Goal: Find specific page/section: Find specific page/section

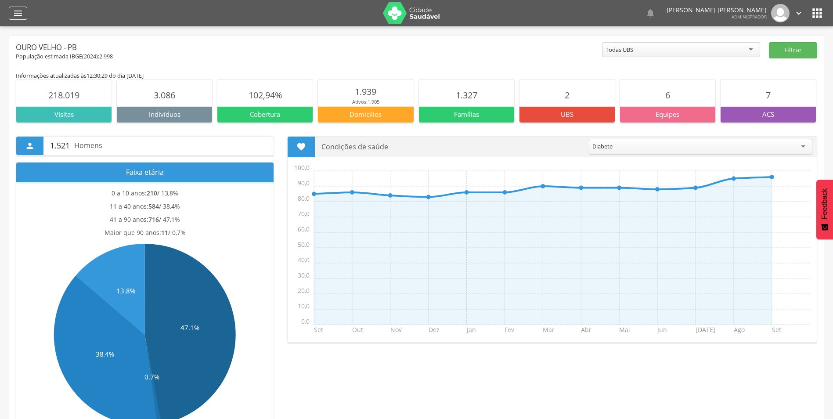
click at [22, 19] on div "" at bounding box center [18, 13] width 18 height 13
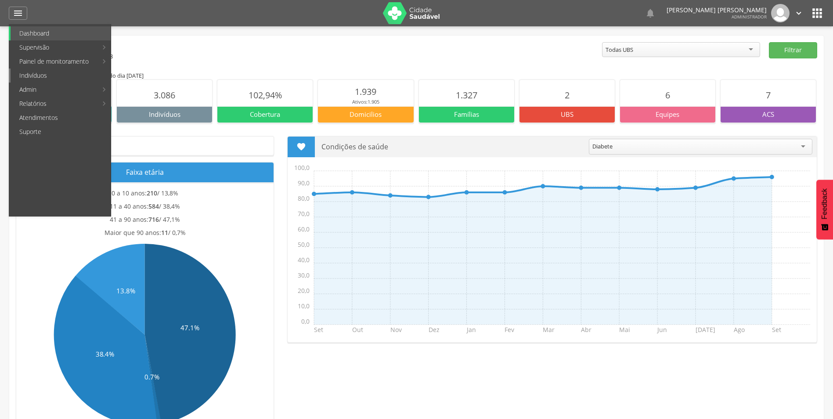
click at [45, 72] on link "Indivíduos" at bounding box center [61, 75] width 100 height 14
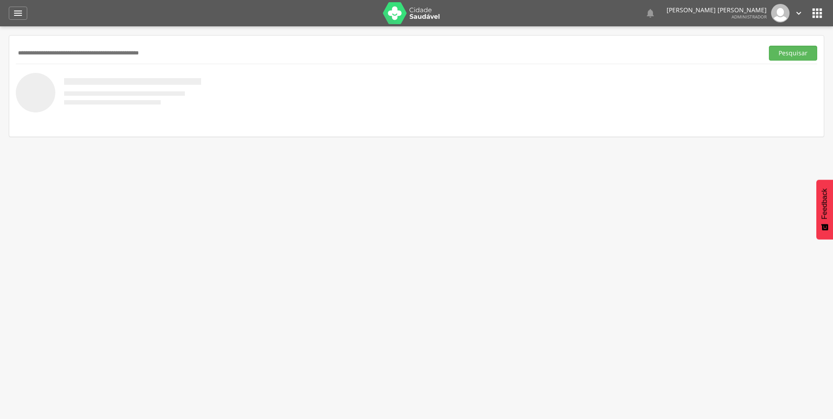
click at [46, 60] on input "text" at bounding box center [388, 53] width 744 height 15
type input "**********"
click at [769, 46] on button "Pesquisar" at bounding box center [793, 53] width 48 height 15
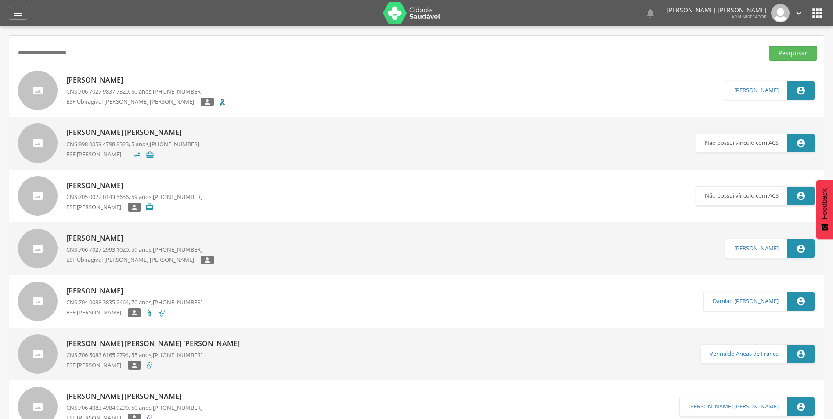
click at [238, 87] on link "Maria Isabel Rodrigues CNS: 706 7027 9837 7320 , 60 anos, (83) 99648-5944 ESF U…" at bounding box center [371, 91] width 707 height 40
type input "**********"
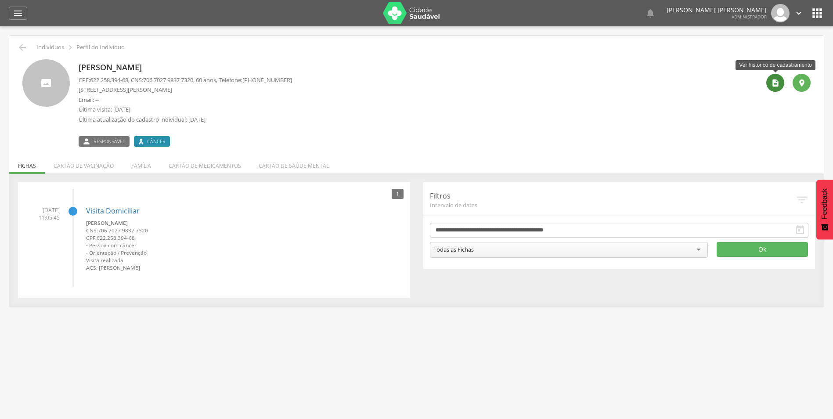
click at [775, 83] on icon "" at bounding box center [775, 83] width 9 height 9
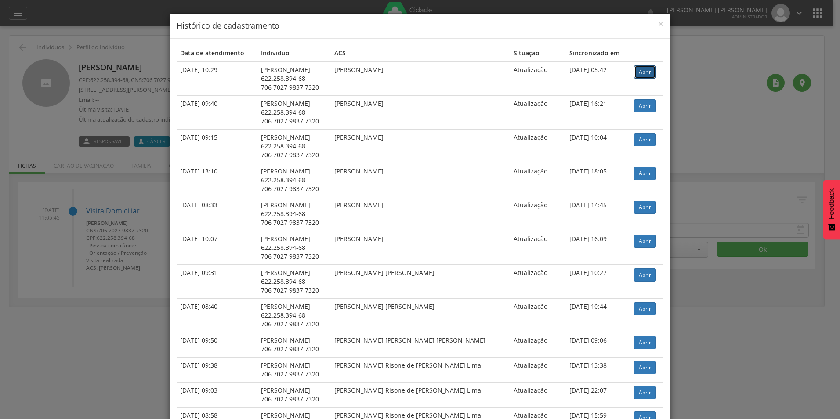
click at [634, 73] on link "Abrir" at bounding box center [645, 71] width 22 height 13
click at [641, 71] on link "Abrir" at bounding box center [645, 71] width 22 height 13
click at [638, 74] on link "Abrir" at bounding box center [645, 71] width 22 height 13
click at [658, 26] on span "×" at bounding box center [660, 24] width 5 height 12
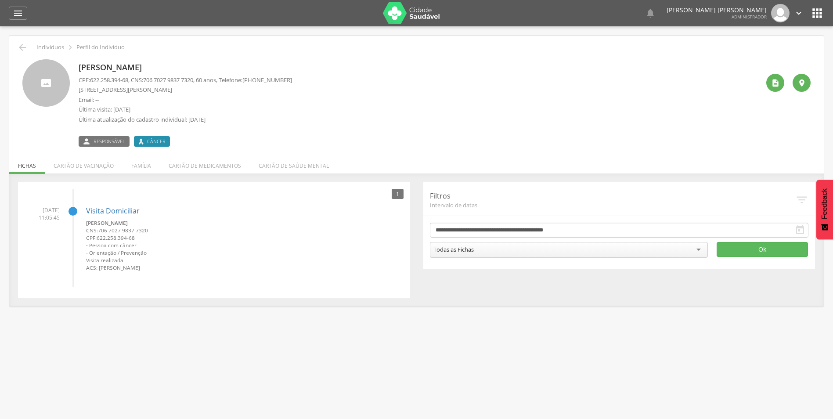
click at [7, 24] on header " Dashboard Supervisão Produtividade Mapa da cidade Mapa de cobertura Ranking A…" at bounding box center [416, 13] width 833 height 26
click at [16, 18] on div "" at bounding box center [18, 13] width 18 height 13
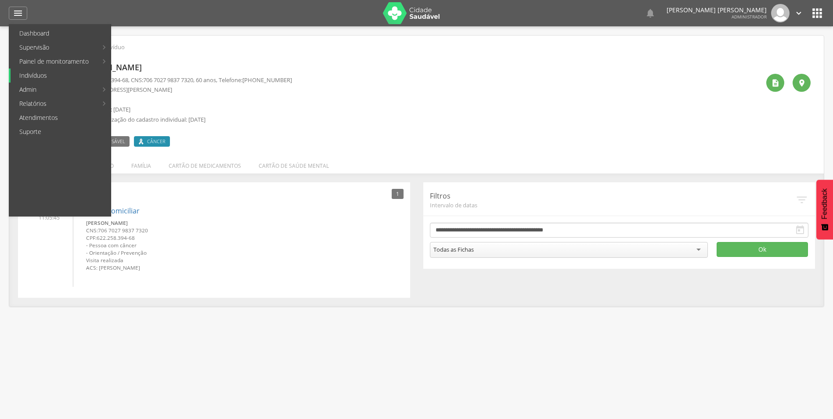
click at [44, 75] on link "Indivíduos" at bounding box center [61, 75] width 100 height 14
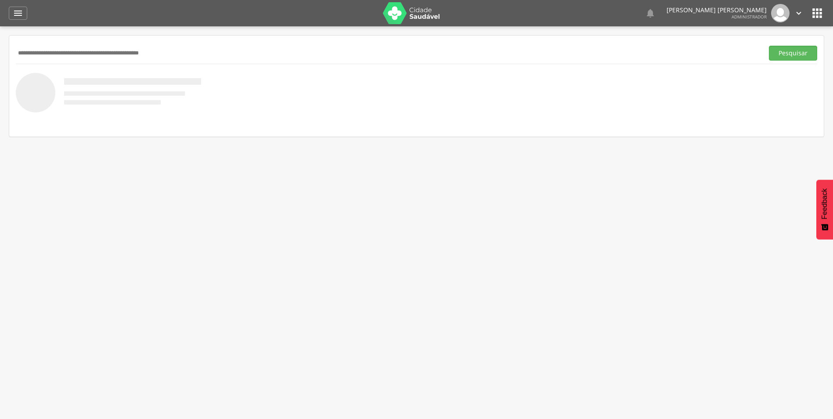
click at [82, 52] on input "text" at bounding box center [388, 53] width 744 height 15
type input "**********"
click at [769, 46] on button "Pesquisar" at bounding box center [793, 53] width 48 height 15
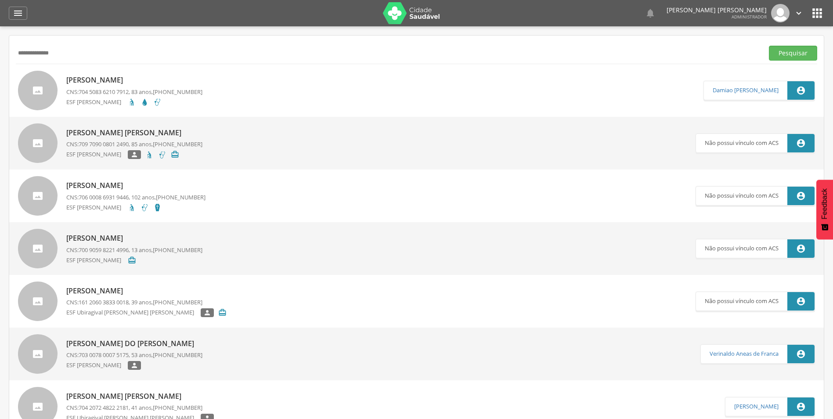
click at [206, 87] on link "Maria Joaquina da Conceicao CNS: 704 5083 6210 7912 , 83 anos, (83) 99642-9365 …" at bounding box center [360, 91] width 685 height 40
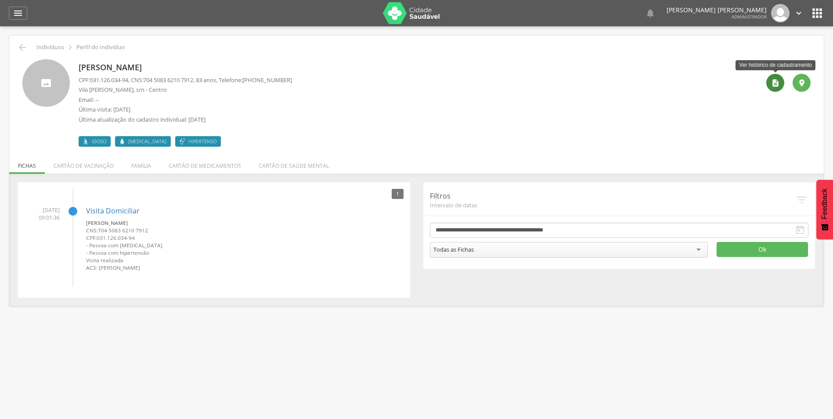
click at [778, 81] on icon "" at bounding box center [775, 83] width 9 height 9
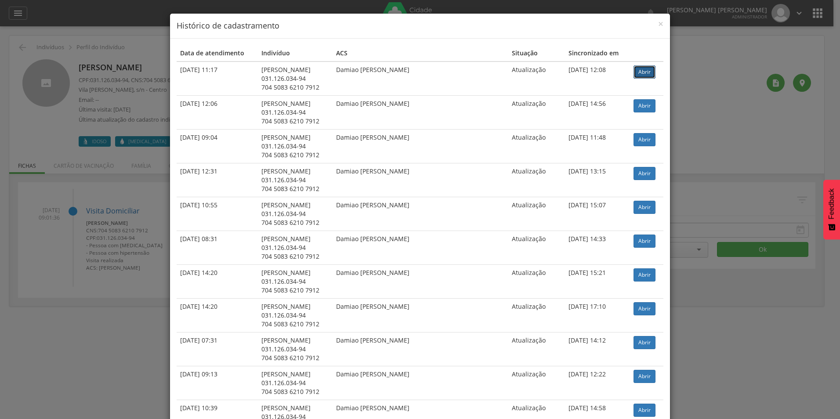
click at [639, 70] on link "Abrir" at bounding box center [644, 71] width 22 height 13
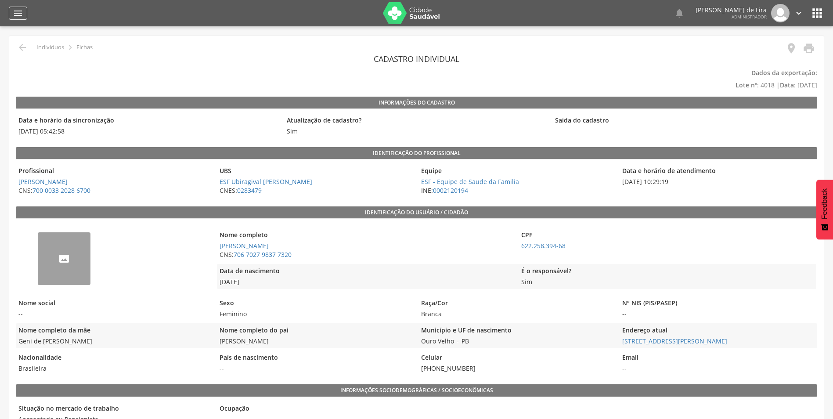
click at [18, 18] on icon "" at bounding box center [18, 13] width 11 height 11
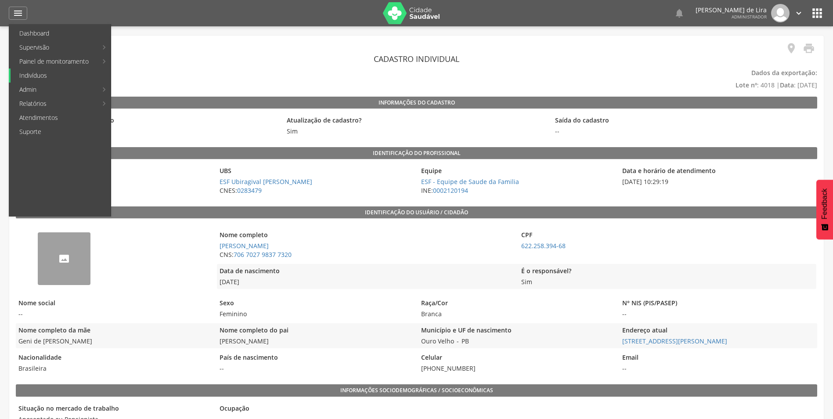
click at [50, 71] on link "Indivíduos" at bounding box center [61, 75] width 100 height 14
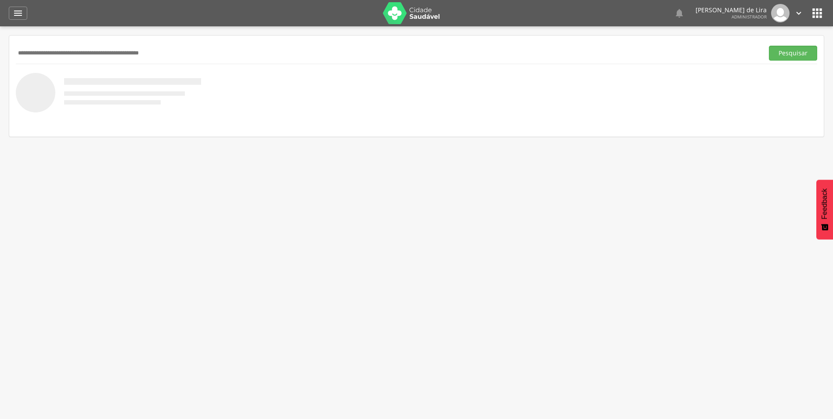
click at [97, 59] on input "text" at bounding box center [388, 53] width 744 height 15
type input "**********"
click at [769, 46] on button "Pesquisar" at bounding box center [793, 53] width 48 height 15
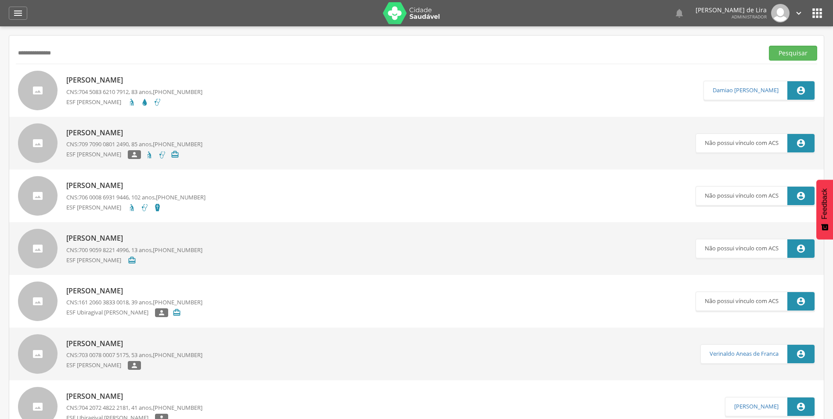
click at [143, 90] on p "CNS: 704 5083 6210 7912 , 83 anos, (83) 99642-9365" at bounding box center [134, 92] width 136 height 8
type input "**********"
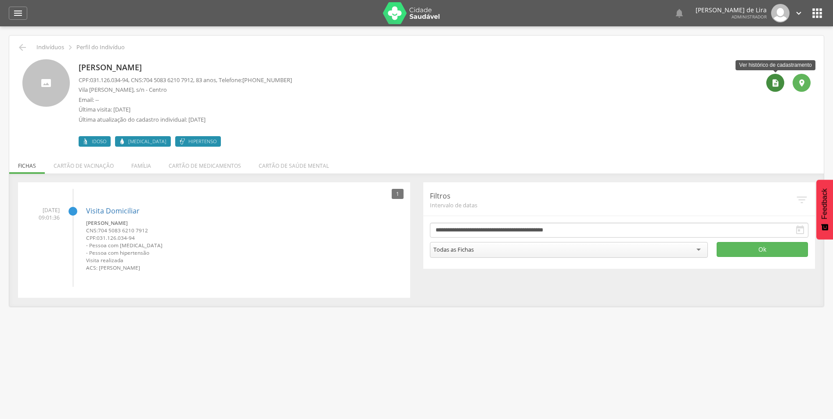
click at [774, 83] on icon "" at bounding box center [775, 83] width 9 height 9
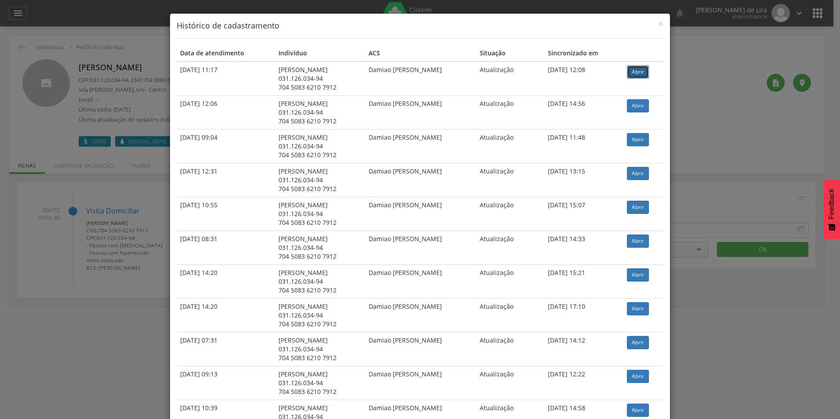
click at [630, 70] on link "Abrir" at bounding box center [638, 71] width 22 height 13
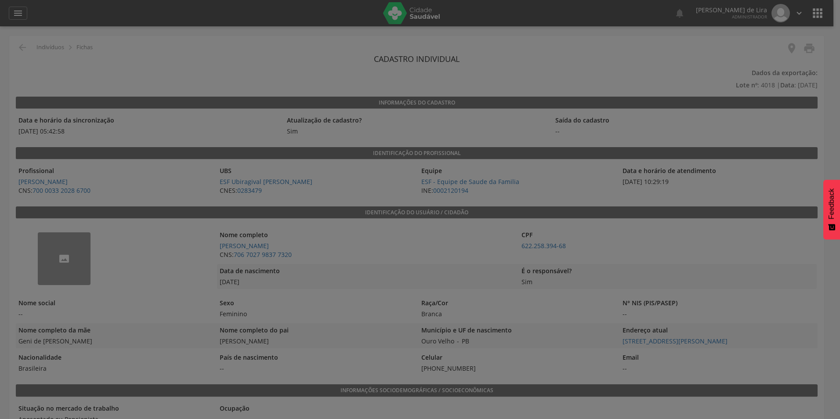
click at [599, 69] on div at bounding box center [420, 209] width 840 height 419
click at [268, 323] on div at bounding box center [420, 209] width 840 height 419
click at [354, 282] on div at bounding box center [420, 209] width 840 height 419
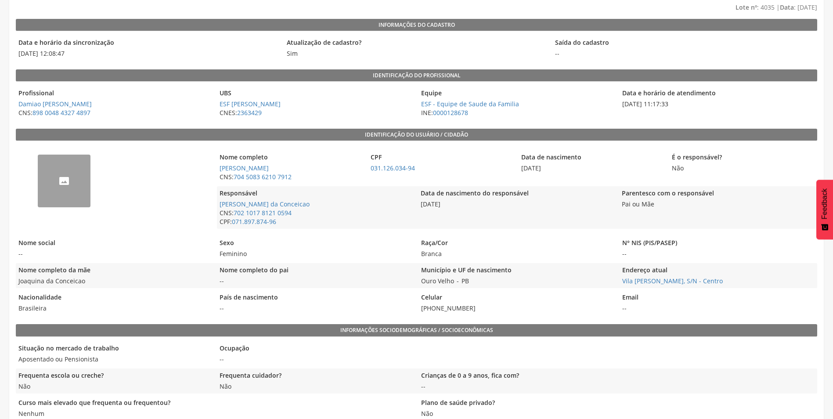
scroll to position [88, 0]
